Goal: Task Accomplishment & Management: Use online tool/utility

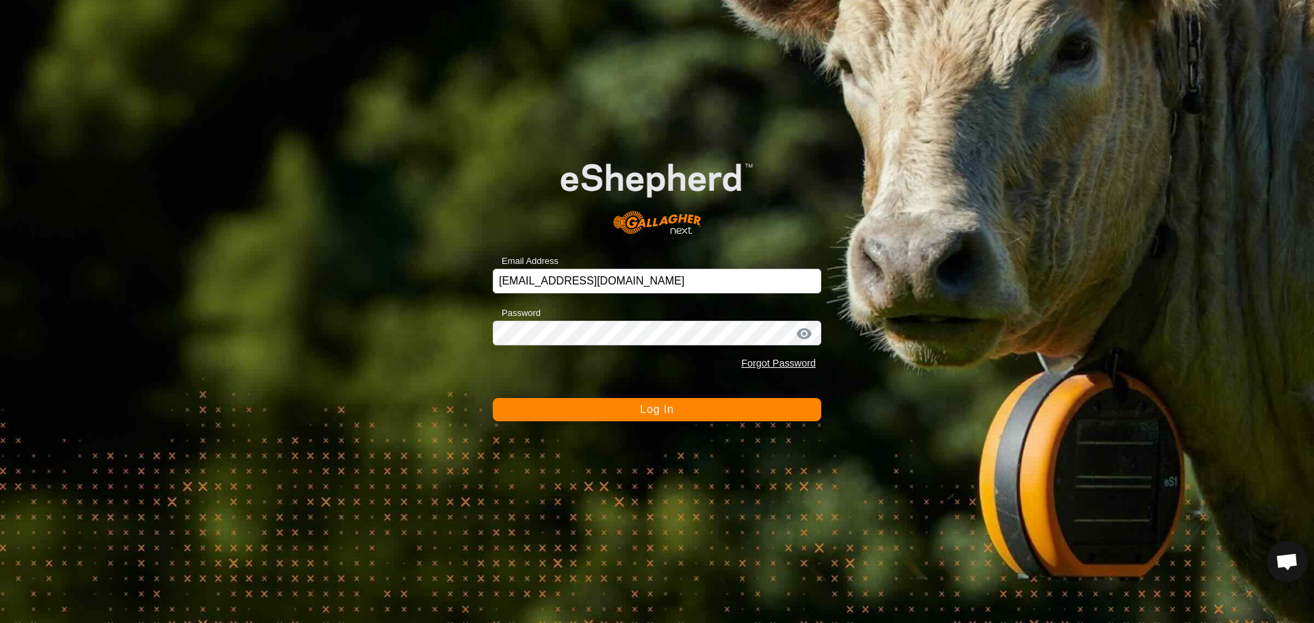
click at [712, 416] on button "Log In" at bounding box center [657, 409] width 328 height 23
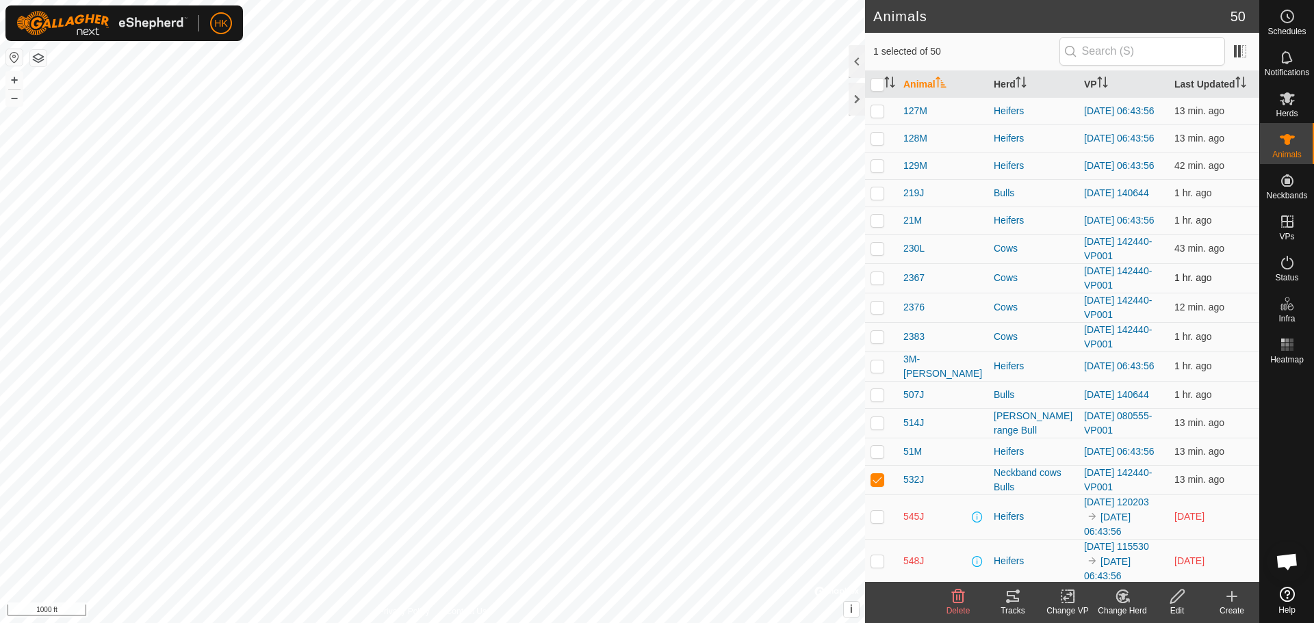
scroll to position [342, 0]
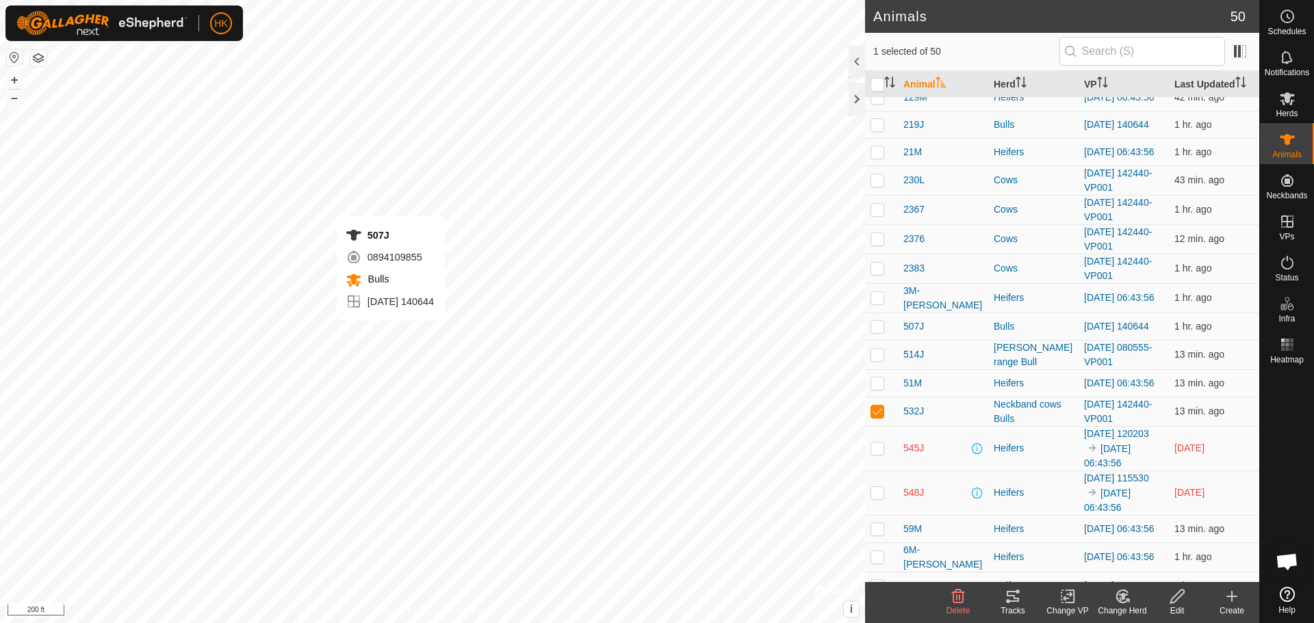
checkbox input "true"
checkbox input "false"
click at [1015, 599] on icon at bounding box center [1012, 596] width 12 height 11
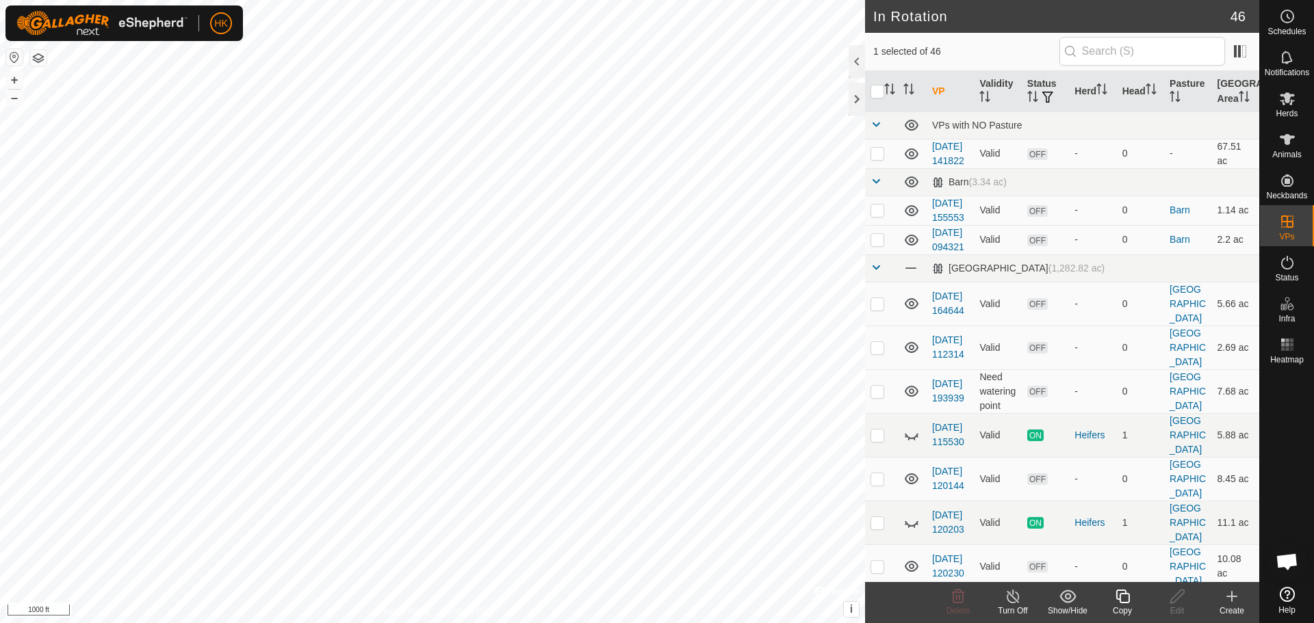
click at [1125, 599] on icon at bounding box center [1122, 596] width 17 height 16
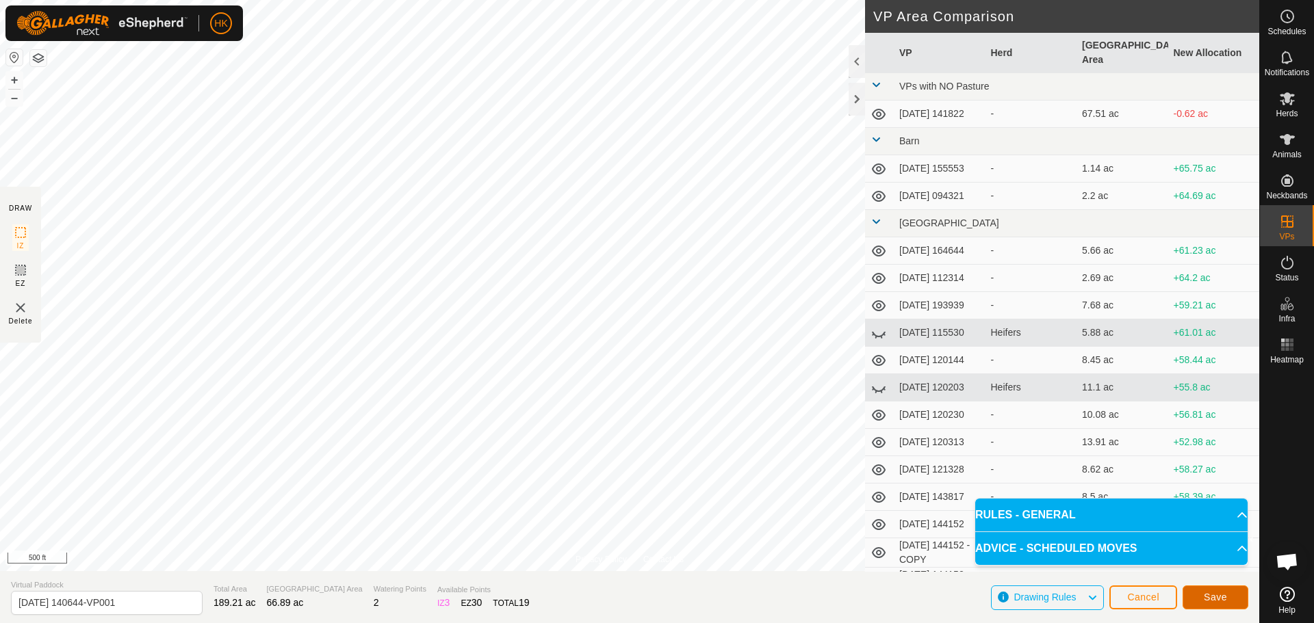
click at [1199, 593] on button "Save" at bounding box center [1215, 598] width 66 height 24
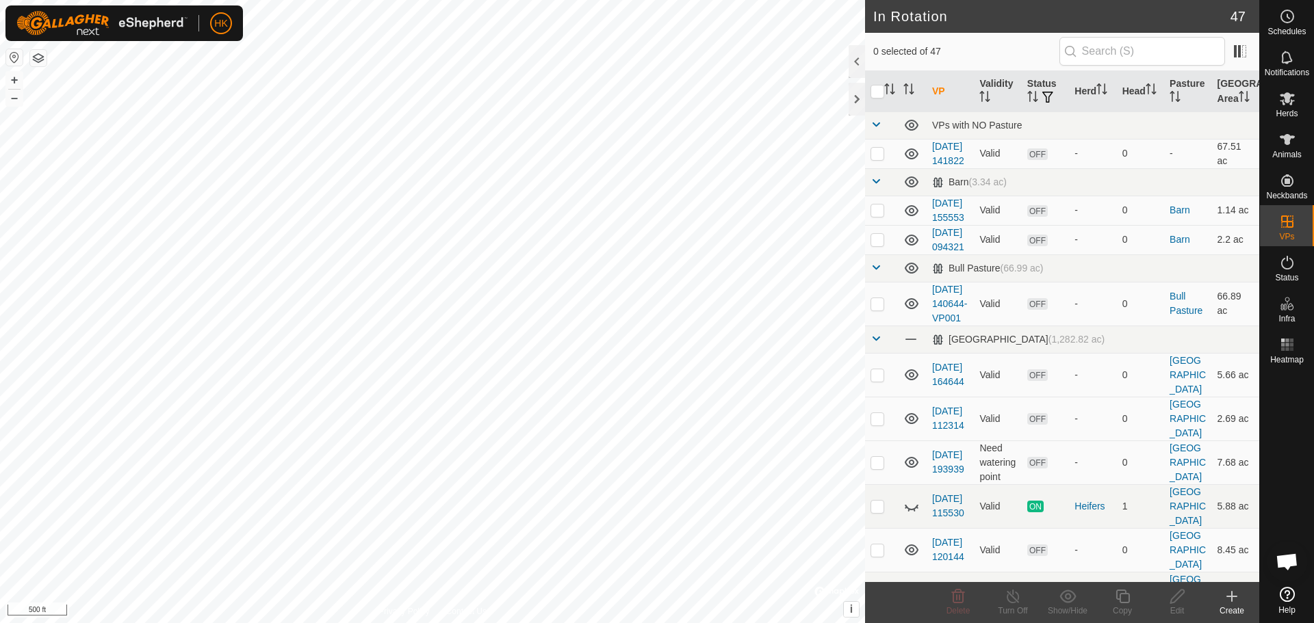
checkbox input "true"
checkbox input "false"
click at [430, 623] on html "HK Schedules Notifications Herds Animals Neckbands VPs Status Infra Heatmap Hel…" at bounding box center [657, 311] width 1314 height 623
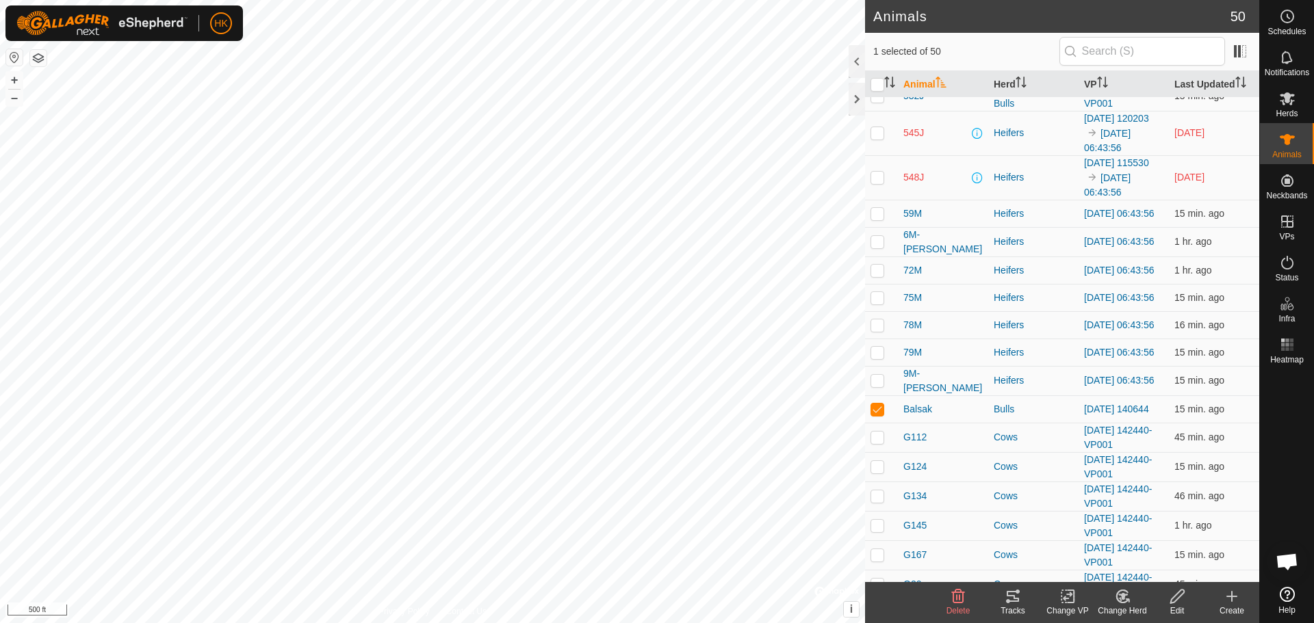
scroll to position [821, 0]
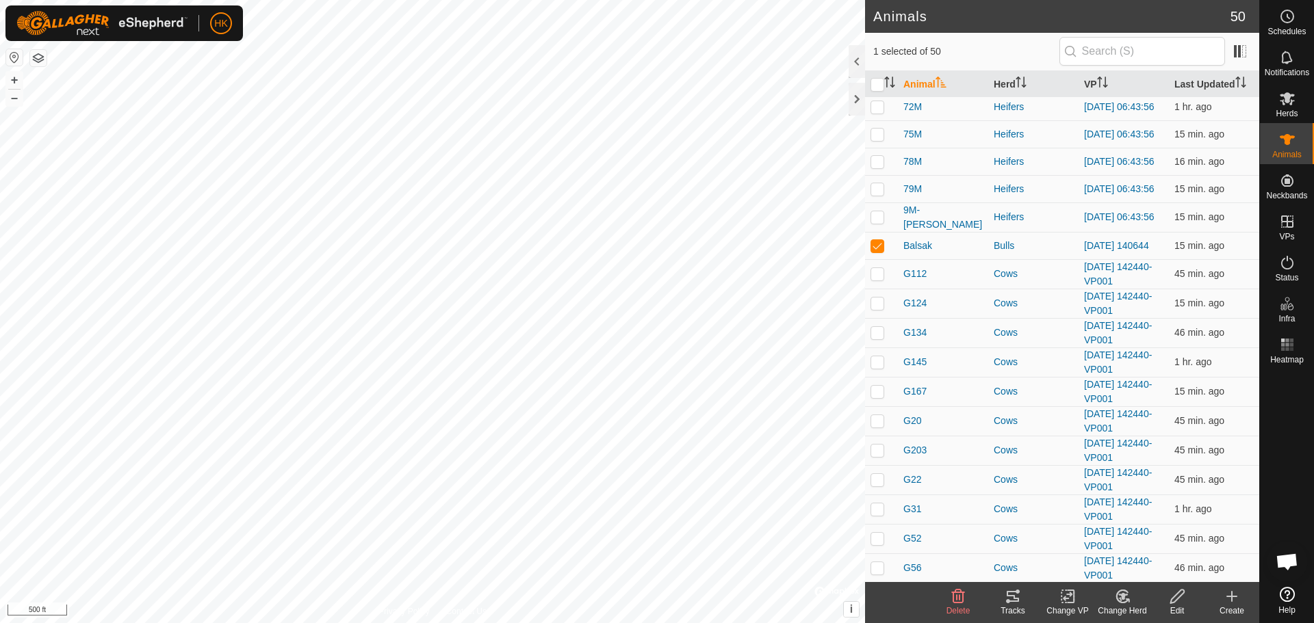
click at [1019, 596] on icon at bounding box center [1012, 596] width 16 height 16
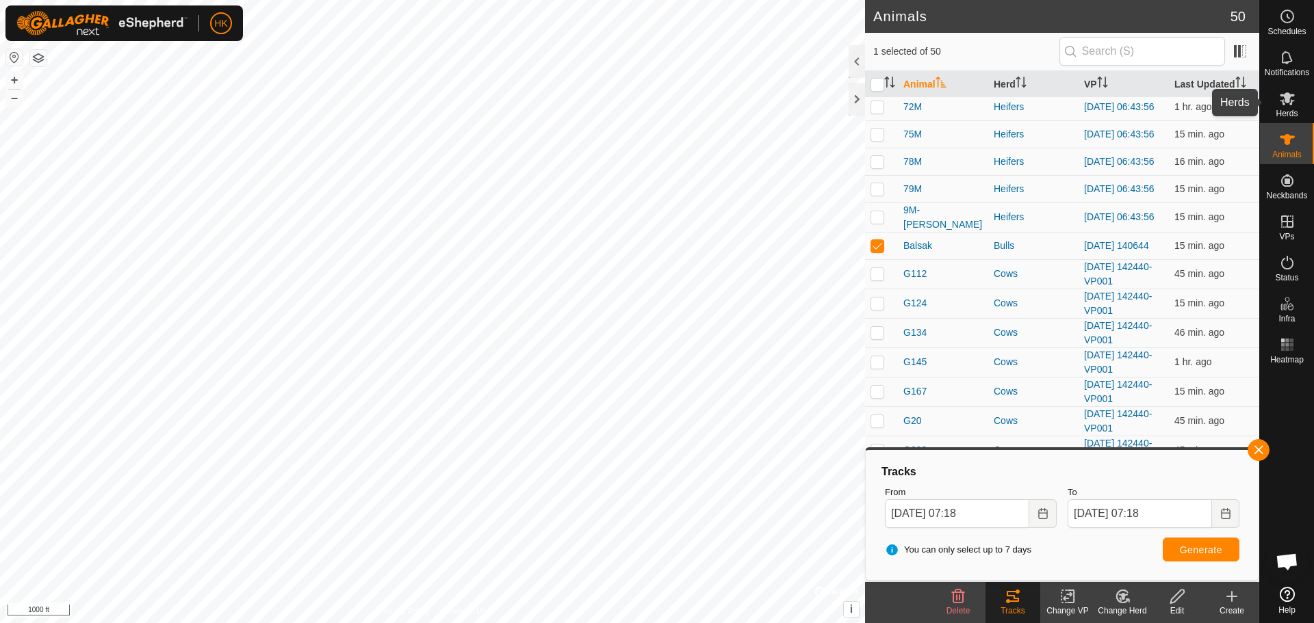
click at [1291, 96] on icon at bounding box center [1286, 98] width 15 height 13
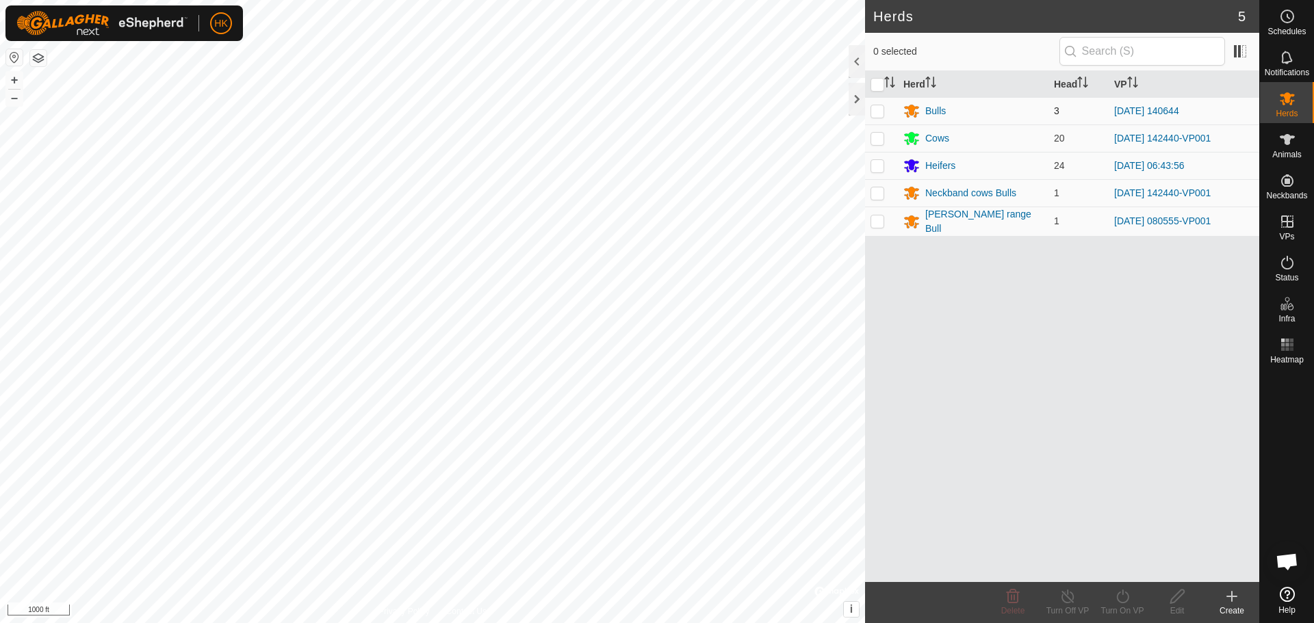
click at [881, 111] on p-checkbox at bounding box center [877, 110] width 14 height 11
checkbox input "true"
click at [1120, 598] on icon at bounding box center [1122, 596] width 17 height 16
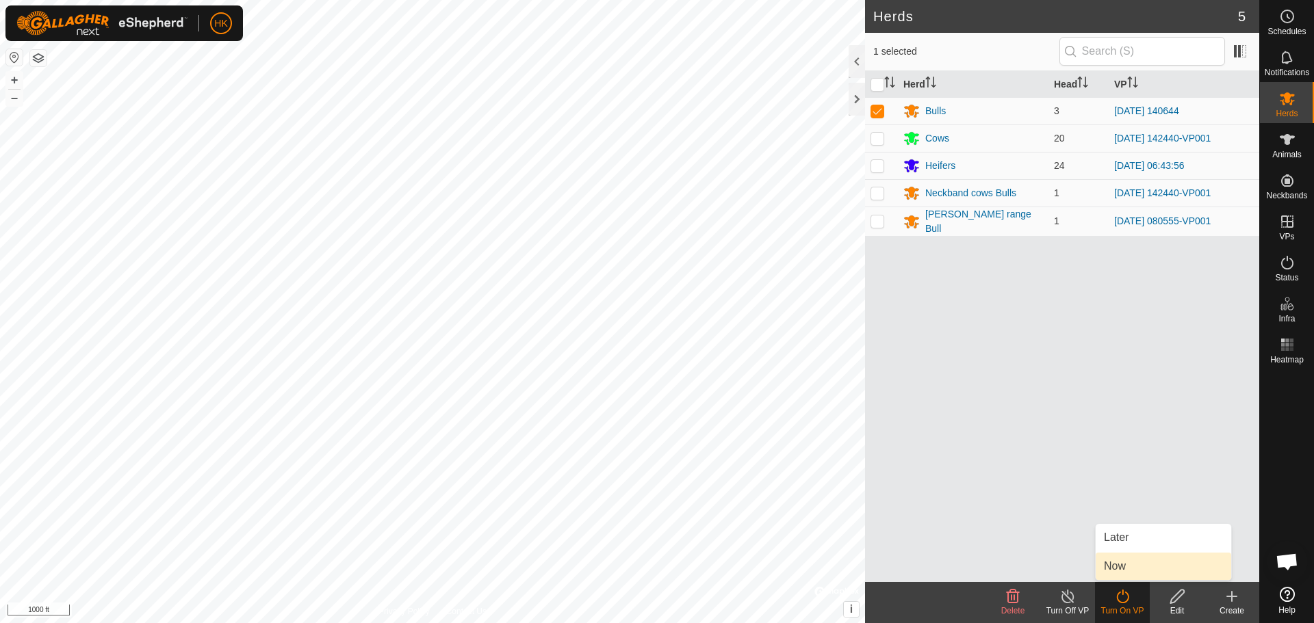
click at [1129, 561] on link "Now" at bounding box center [1162, 566] width 135 height 27
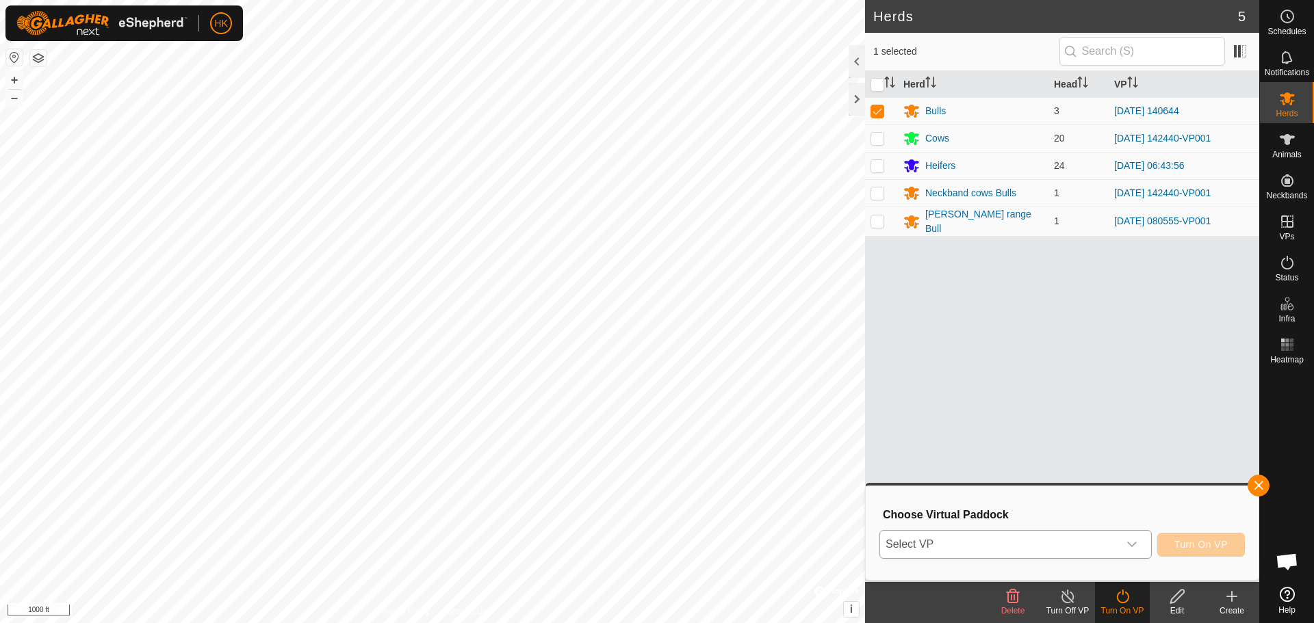
click at [1078, 546] on span "Select VP" at bounding box center [999, 544] width 238 height 27
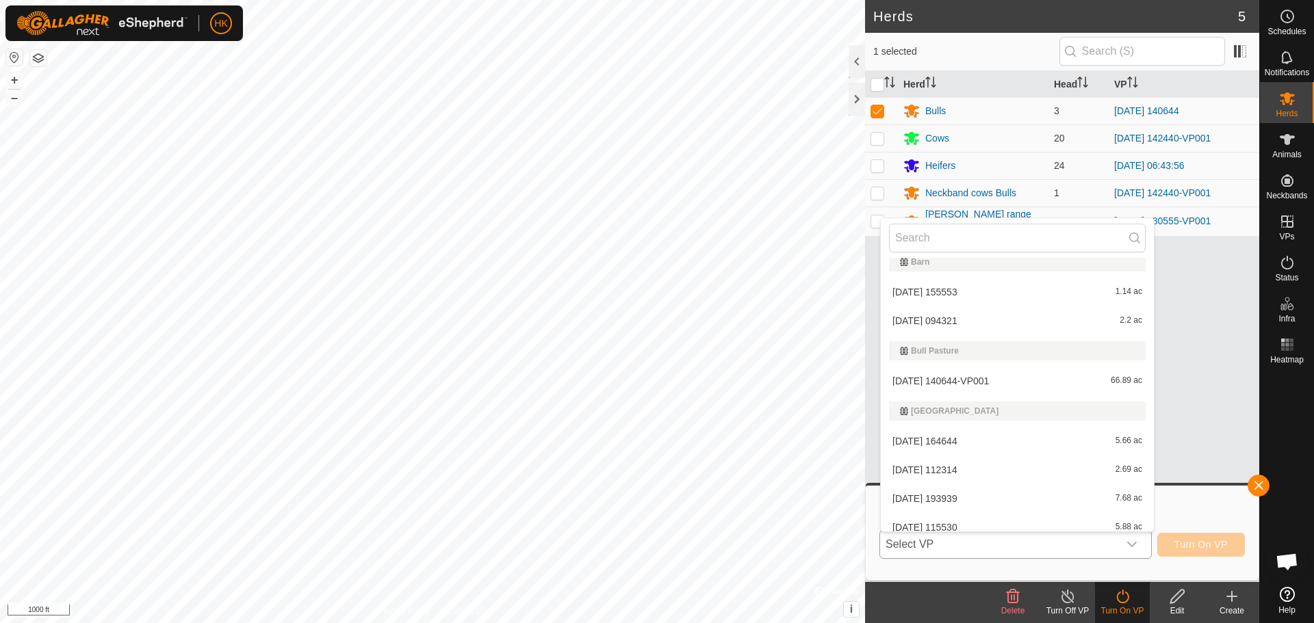
scroll to position [48, 0]
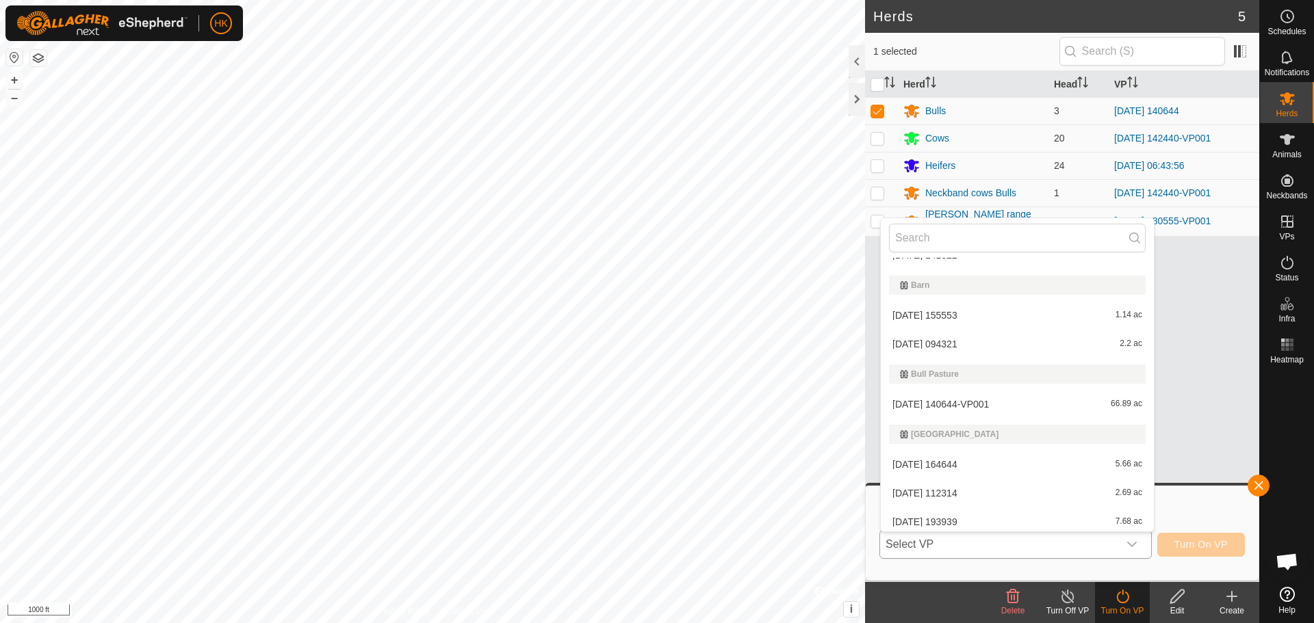
click at [1018, 407] on li "[DATE] 140644-VP001 66.89 ac" at bounding box center [1017, 404] width 273 height 27
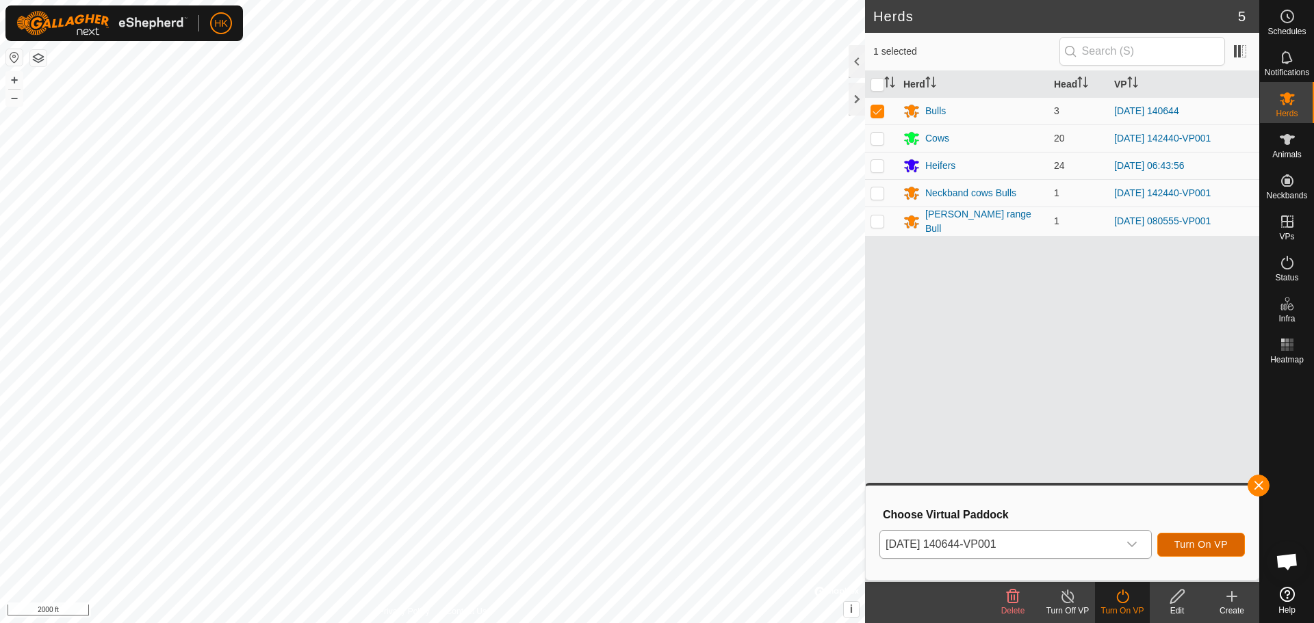
click at [1200, 541] on span "Turn On VP" at bounding box center [1200, 544] width 53 height 11
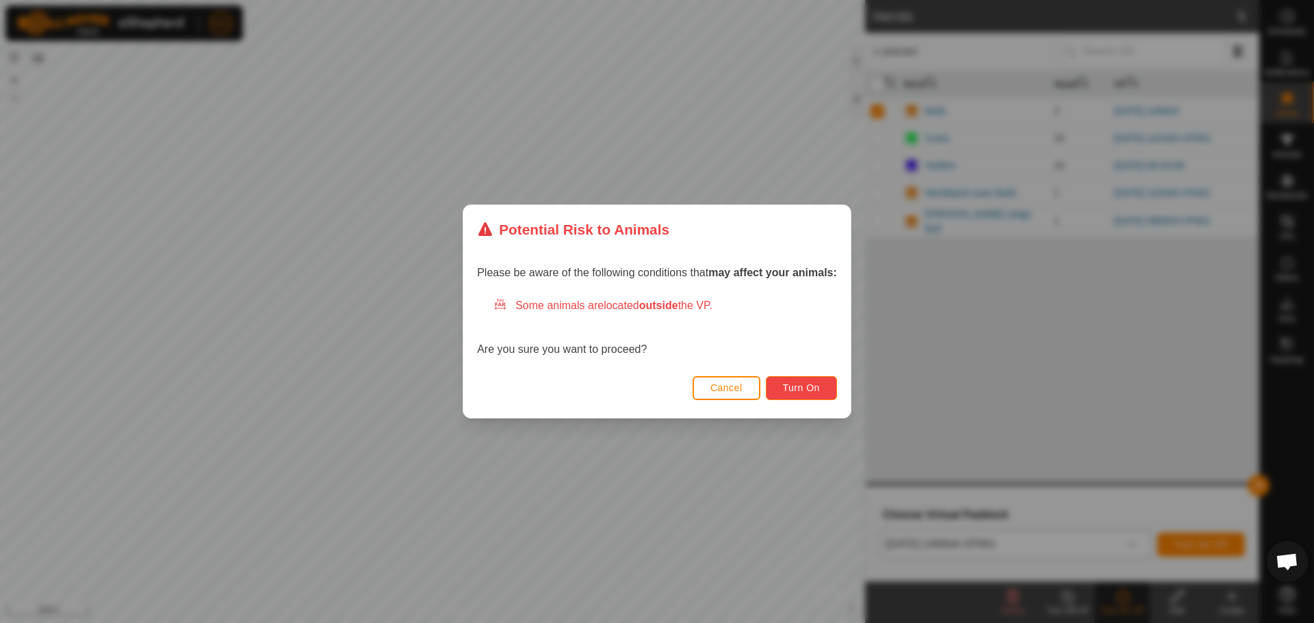
click at [806, 387] on span "Turn On" at bounding box center [801, 387] width 37 height 11
